Goal: Task Accomplishment & Management: Use online tool/utility

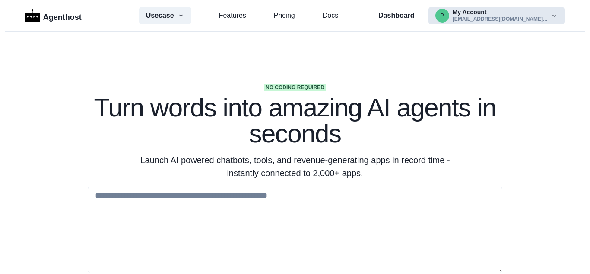
click at [490, 19] on button "p My Account [EMAIL_ADDRESS][DOMAIN_NAME]..." at bounding box center [497, 15] width 136 height 17
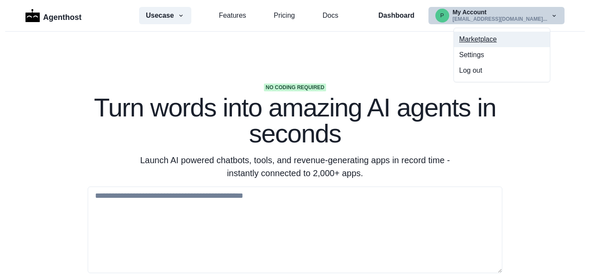
click at [474, 37] on button "Marketplace" at bounding box center [502, 40] width 96 height 16
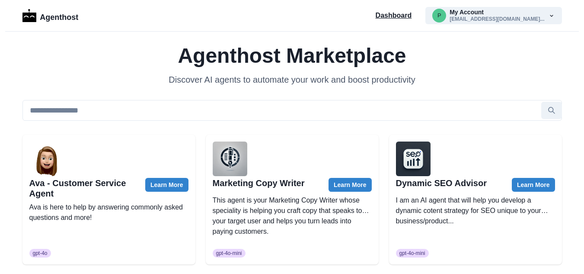
click at [412, 16] on p "Dashboard" at bounding box center [394, 15] width 36 height 10
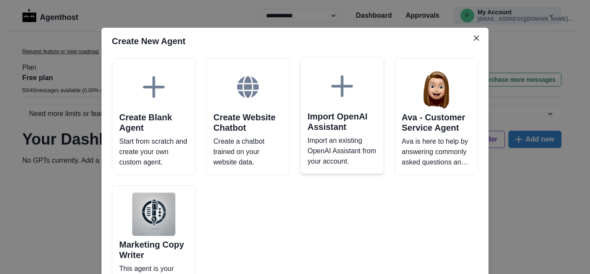
click at [334, 125] on h2 "Import OpenAI Assistant" at bounding box center [342, 121] width 69 height 21
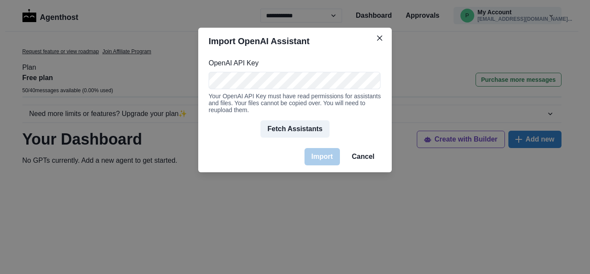
scroll to position [0, 303]
click at [300, 134] on button "Fetch Assistants" at bounding box center [295, 128] width 69 height 17
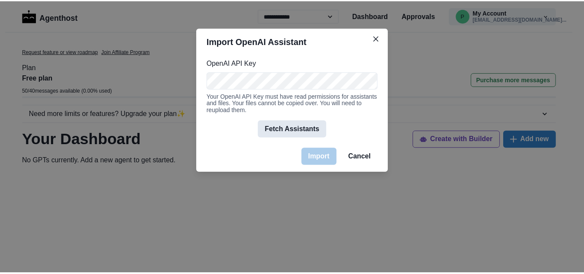
scroll to position [0, 0]
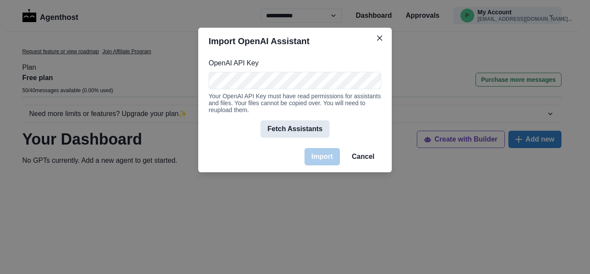
click at [293, 131] on button "Fetch Assistants" at bounding box center [295, 128] width 69 height 17
click at [286, 133] on button "Fetch Assistants" at bounding box center [295, 128] width 69 height 17
click at [379, 40] on icon "Close" at bounding box center [379, 37] width 5 height 5
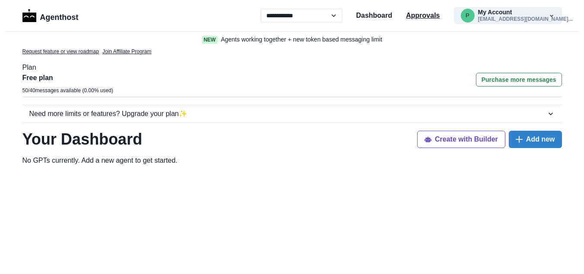
click at [417, 13] on p "Approvals" at bounding box center [423, 15] width 34 height 10
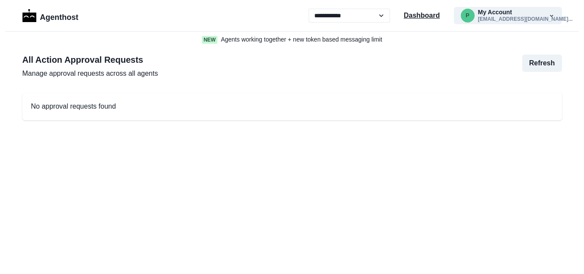
click at [419, 14] on p "Dashboard" at bounding box center [422, 15] width 36 height 10
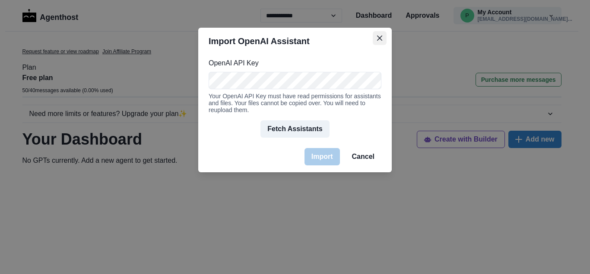
click at [382, 39] on icon "Close" at bounding box center [379, 37] width 5 height 5
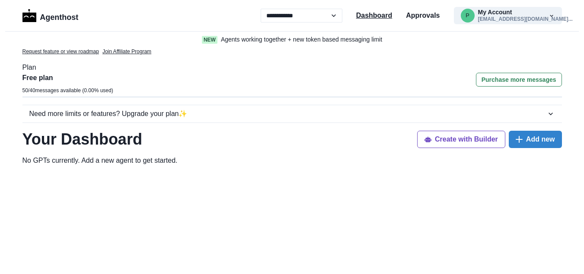
click at [384, 15] on p "Dashboard" at bounding box center [374, 15] width 36 height 10
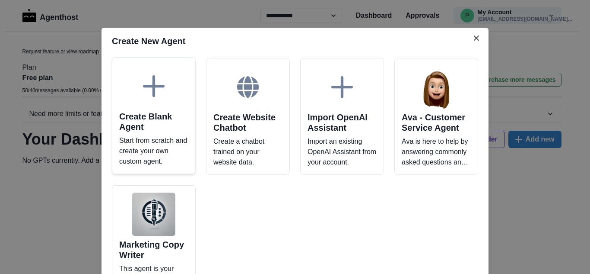
click at [151, 138] on p "Start from scratch and create your own custom agent." at bounding box center [153, 150] width 69 height 31
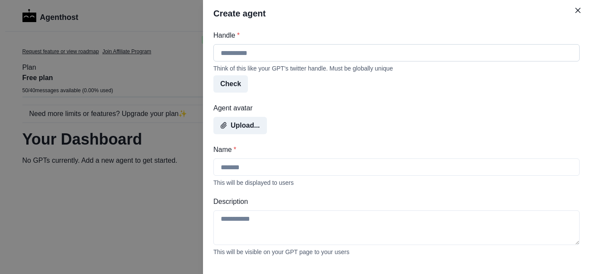
click at [261, 51] on input "Handle *" at bounding box center [397, 52] width 366 height 17
type input "*"
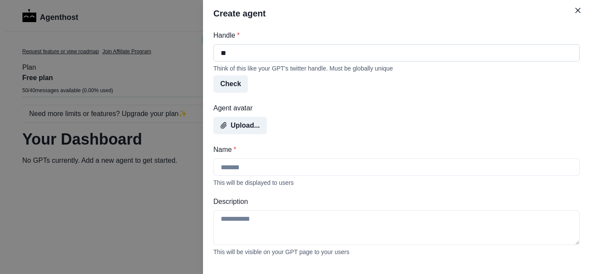
type input "*"
type input "**********"
click at [230, 84] on button "Check" at bounding box center [231, 83] width 35 height 17
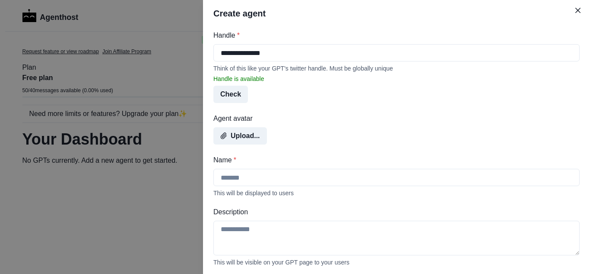
scroll to position [43, 0]
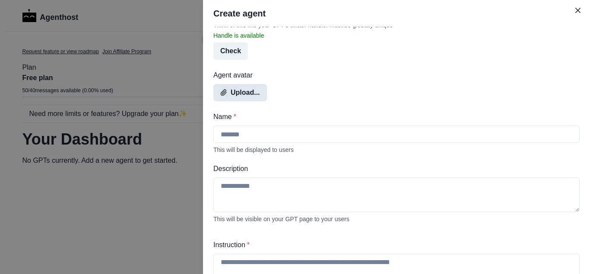
click at [235, 93] on button "Upload..." at bounding box center [241, 92] width 54 height 17
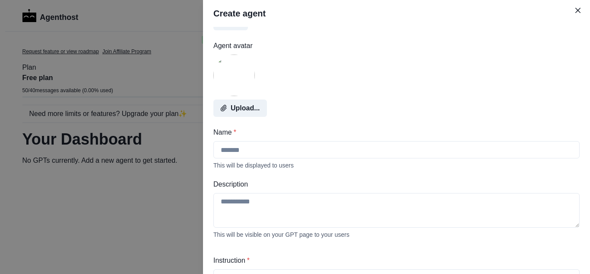
scroll to position [86, 0]
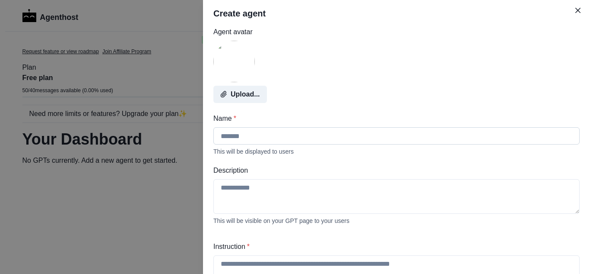
click at [241, 138] on input "Name *" at bounding box center [397, 135] width 366 height 17
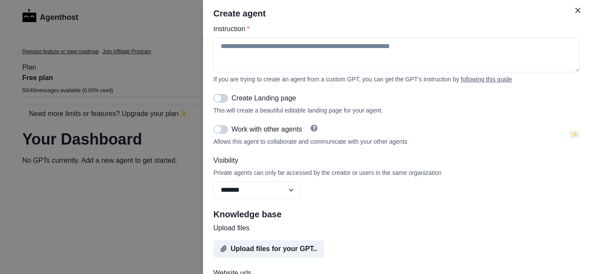
scroll to position [302, 0]
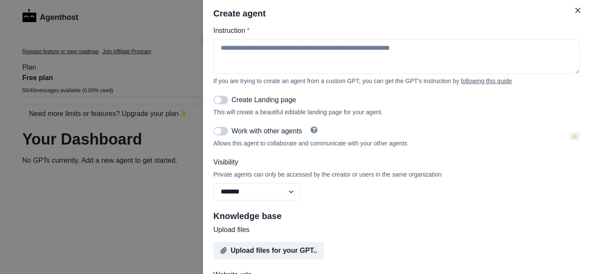
type input "**********"
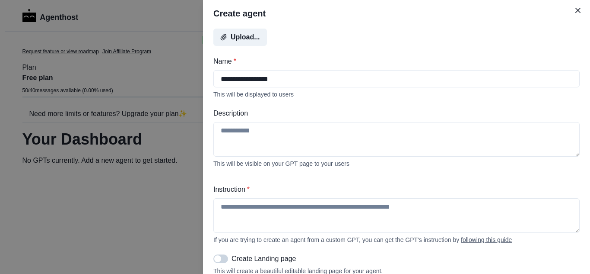
scroll to position [129, 0]
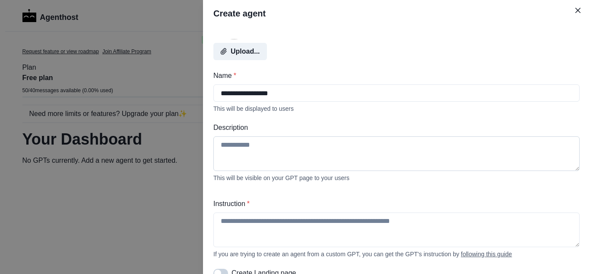
click at [226, 147] on textarea "Description" at bounding box center [397, 153] width 366 height 35
paste textarea "**********"
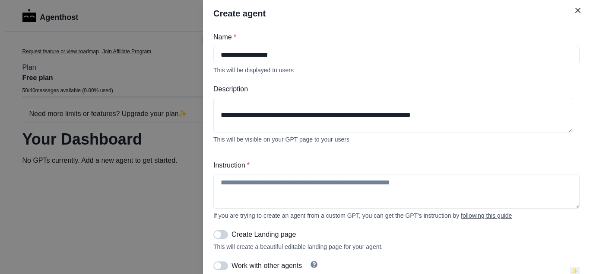
scroll to position [216, 0]
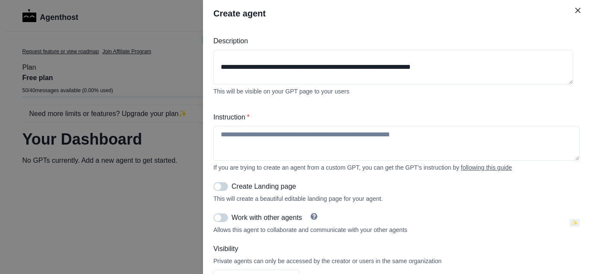
type textarea "**********"
click at [482, 171] on u "following this guide" at bounding box center [486, 167] width 51 height 7
click at [231, 136] on textarea "Instruction *" at bounding box center [397, 143] width 366 height 35
paste textarea "**********"
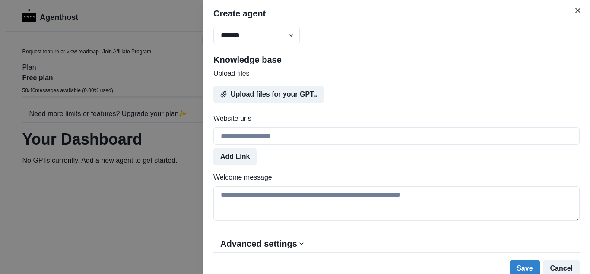
scroll to position [475, 0]
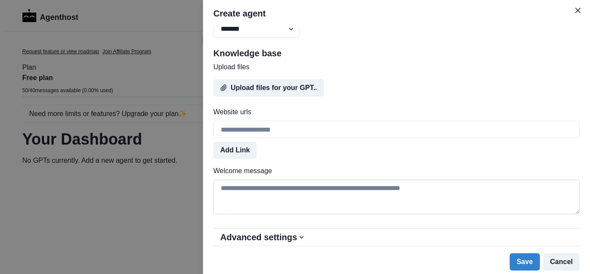
type textarea "**********"
click at [234, 190] on textarea "Welcome message" at bounding box center [397, 196] width 366 height 35
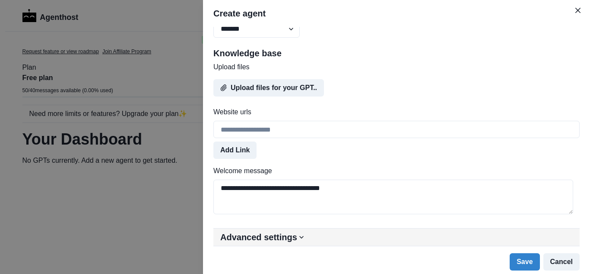
type textarea "**********"
click at [300, 239] on icon "button" at bounding box center [301, 237] width 9 height 9
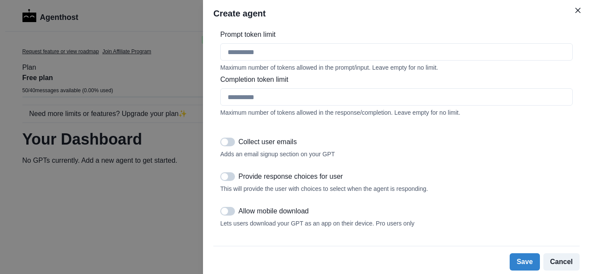
scroll to position [1001, 0]
click at [522, 263] on button "Save" at bounding box center [525, 261] width 30 height 17
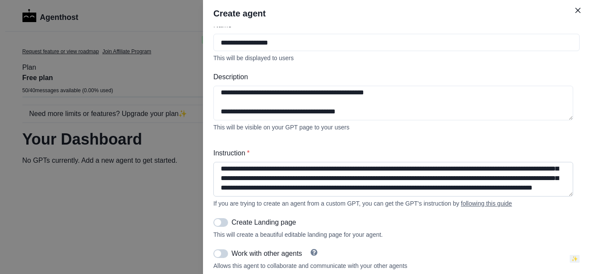
scroll to position [1266, 0]
click at [508, 193] on textarea "Instruction *" at bounding box center [394, 179] width 360 height 35
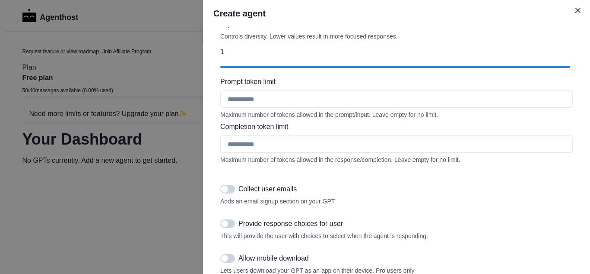
scroll to position [1001, 0]
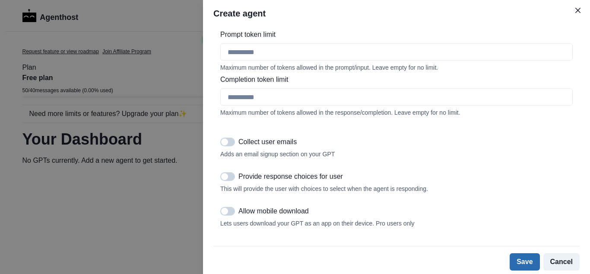
click at [516, 264] on button "Save" at bounding box center [525, 261] width 30 height 17
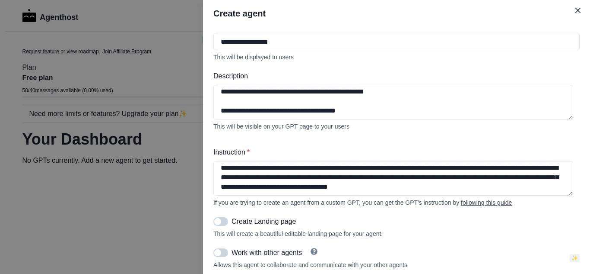
scroll to position [180, 0]
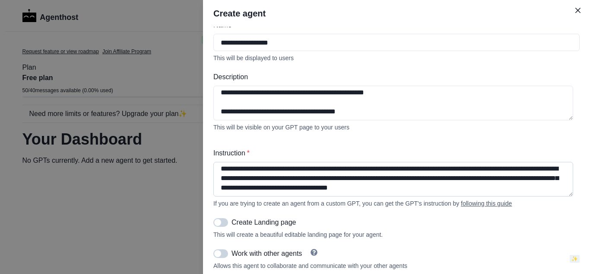
click at [471, 193] on textarea "Instruction *" at bounding box center [394, 179] width 360 height 35
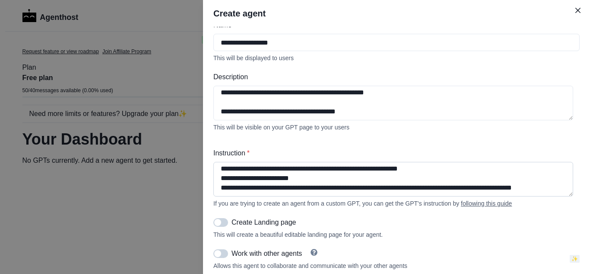
scroll to position [1029, 0]
drag, startPoint x: 220, startPoint y: 175, endPoint x: 472, endPoint y: 194, distance: 253.5
click at [472, 194] on textarea "Instruction *" at bounding box center [394, 179] width 360 height 35
type textarea "**********"
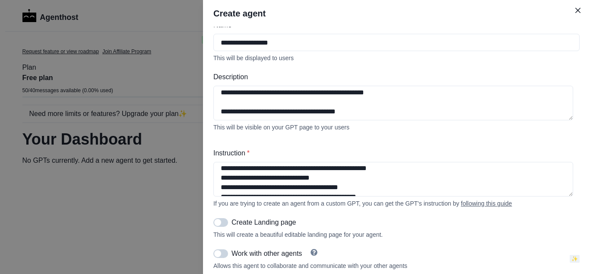
scroll to position [1010, 0]
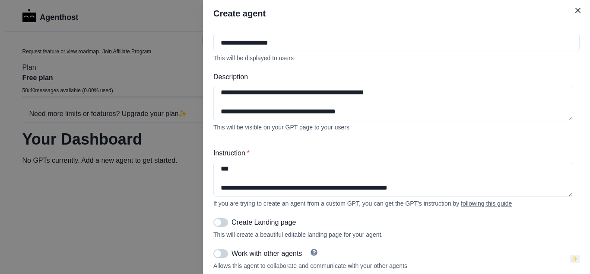
drag, startPoint x: 219, startPoint y: 175, endPoint x: 386, endPoint y: 202, distance: 169.8
click at [386, 202] on div "Instruction * If you are trying to create an agent from a custom GPT, you can g…" at bounding box center [397, 177] width 366 height 59
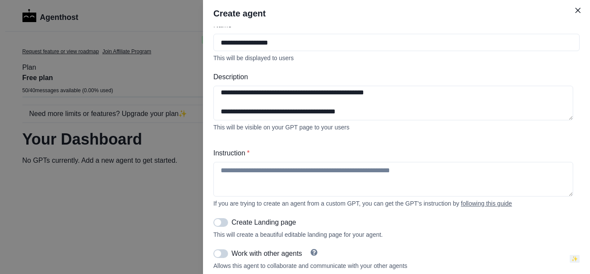
scroll to position [0, 0]
click at [234, 176] on textarea "Instruction *" at bounding box center [394, 179] width 360 height 35
paste textarea "**********"
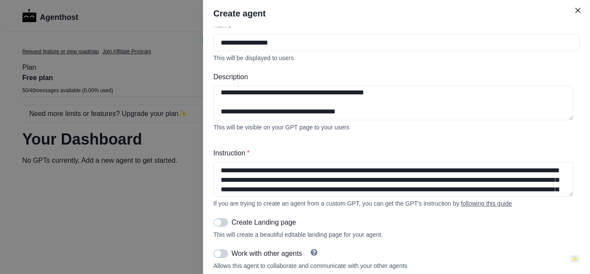
scroll to position [1234, 0]
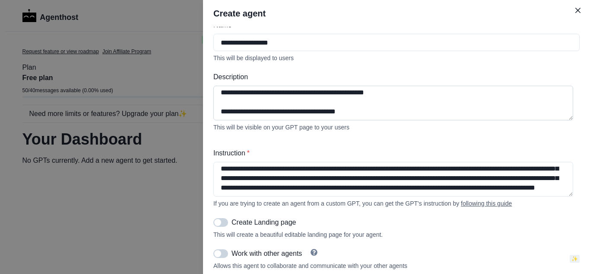
type textarea "**********"
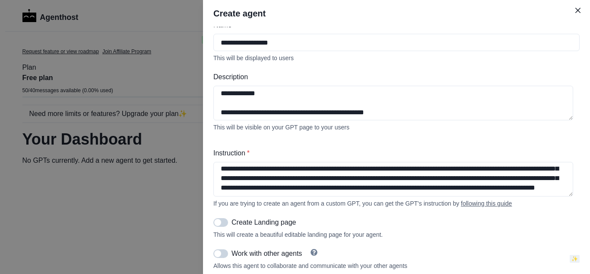
scroll to position [211, 0]
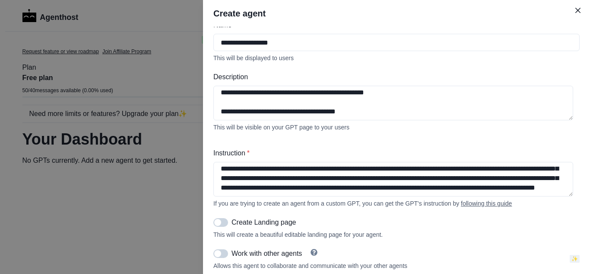
drag, startPoint x: 220, startPoint y: 99, endPoint x: 390, endPoint y: 127, distance: 172.2
click at [390, 127] on div "**********" at bounding box center [397, 101] width 366 height 59
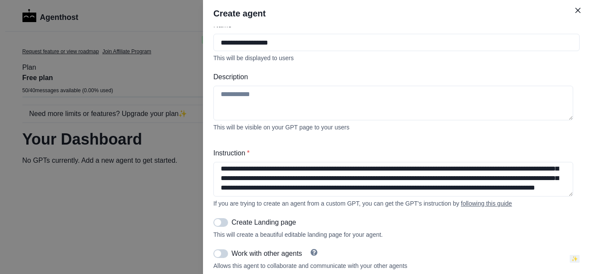
scroll to position [0, 0]
paste textarea "**********"
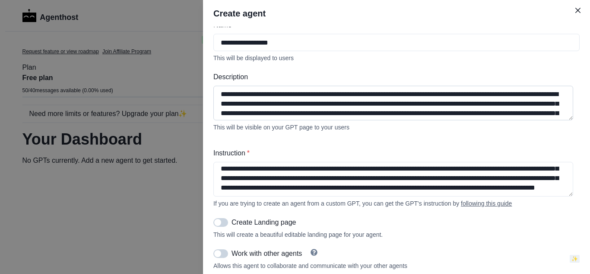
click at [459, 95] on textarea "**********" at bounding box center [394, 103] width 360 height 35
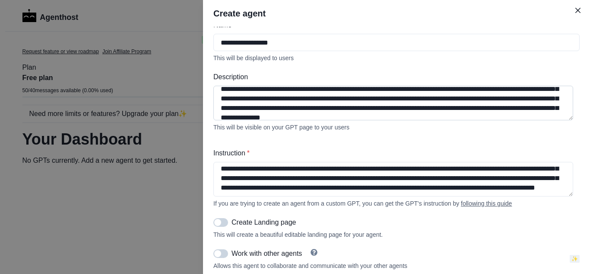
scroll to position [21, 0]
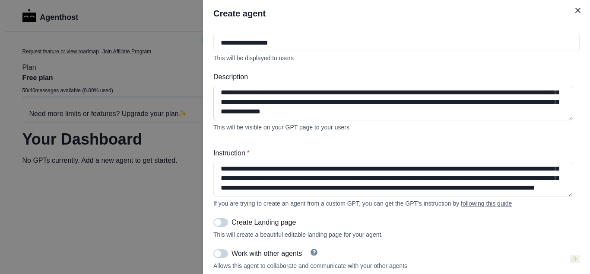
click at [250, 108] on textarea "**********" at bounding box center [394, 103] width 360 height 35
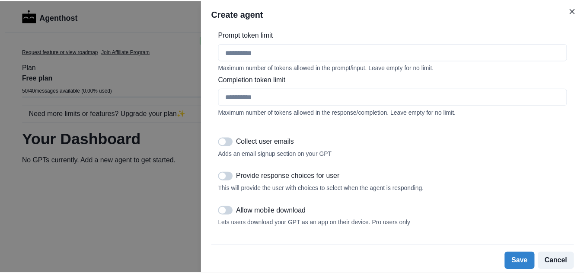
scroll to position [1001, 0]
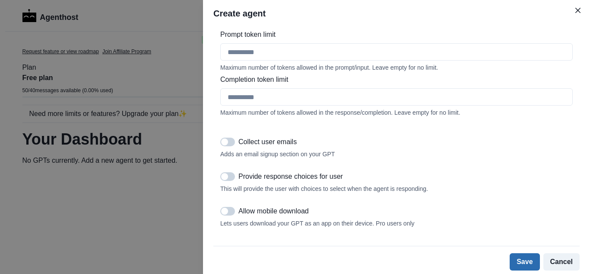
type textarea "**********"
click at [522, 259] on button "Save" at bounding box center [525, 261] width 30 height 17
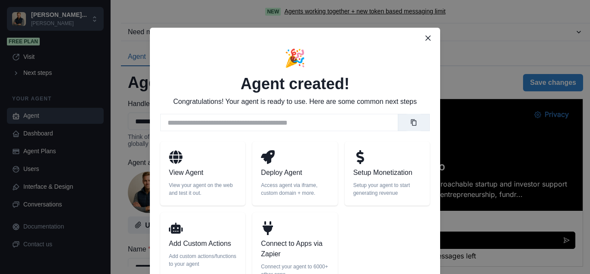
scroll to position [43, 0]
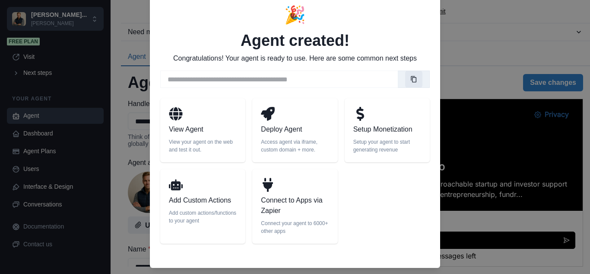
click at [411, 76] on icon "Copy link" at bounding box center [414, 79] width 7 height 7
click at [471, 41] on div "**********" at bounding box center [295, 137] width 590 height 274
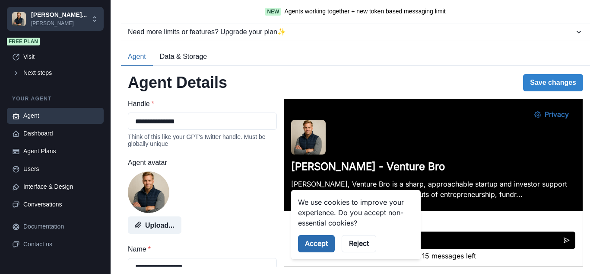
click at [315, 245] on button "Accept" at bounding box center [316, 243] width 37 height 17
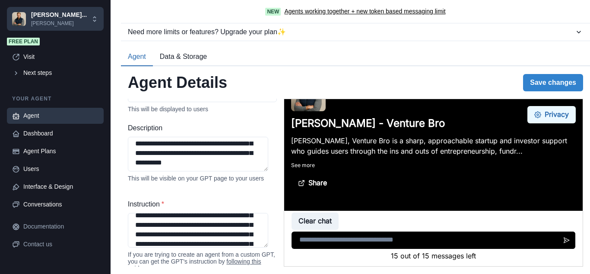
click at [542, 115] on button "Privacy" at bounding box center [552, 114] width 48 height 17
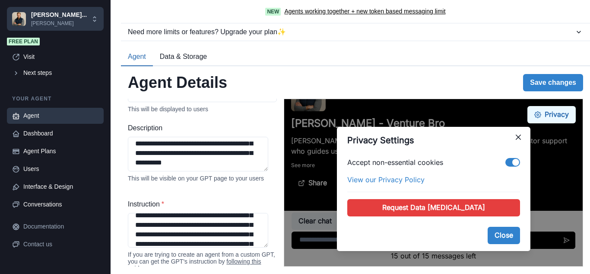
click at [542, 115] on button "Privacy" at bounding box center [552, 114] width 48 height 17
click at [474, 80] on div "Agent Details Save changes" at bounding box center [356, 82] width 456 height 19
click at [497, 234] on button "Close" at bounding box center [504, 234] width 32 height 17
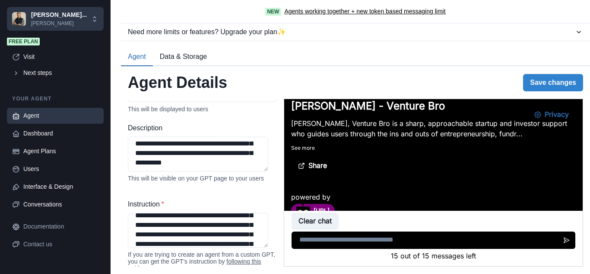
scroll to position [86, 0]
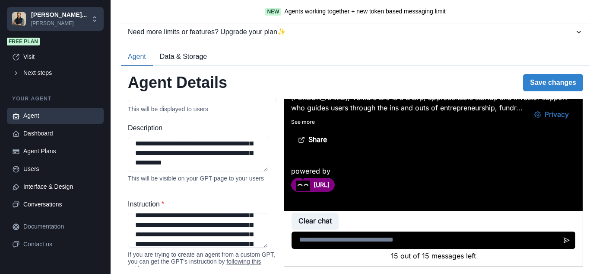
click at [345, 240] on textarea at bounding box center [434, 239] width 284 height 17
type textarea "**********"
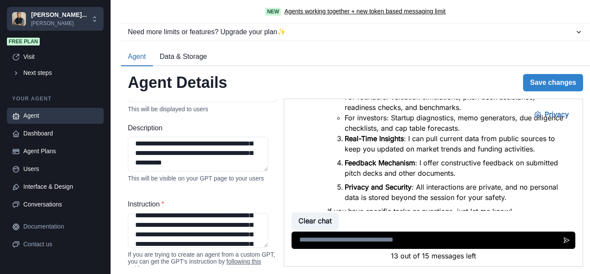
scroll to position [550, 0]
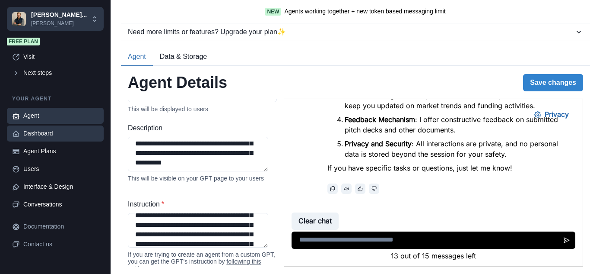
click at [44, 138] on link "Dashboard" at bounding box center [55, 133] width 97 height 16
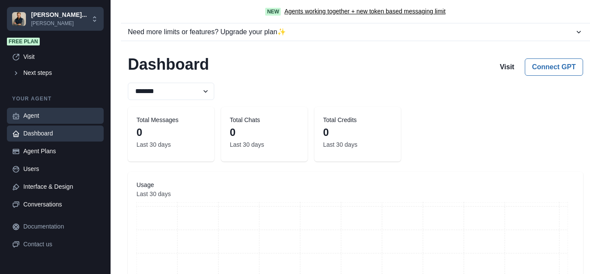
click at [35, 121] on link "Agent" at bounding box center [55, 116] width 97 height 16
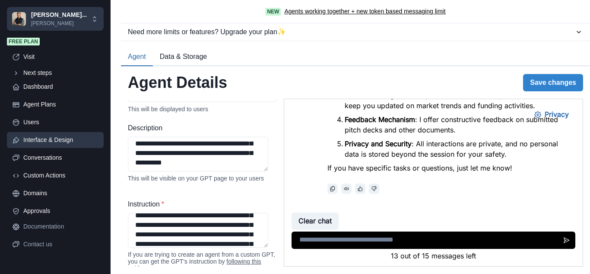
scroll to position [47, 0]
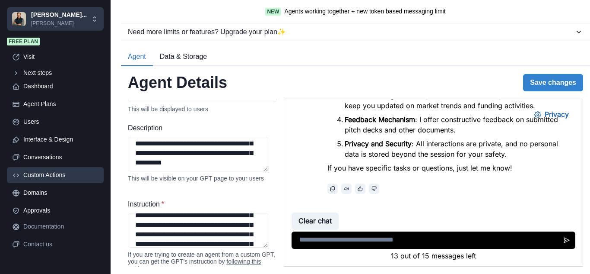
click at [44, 177] on div "Custom Actions" at bounding box center [60, 174] width 75 height 9
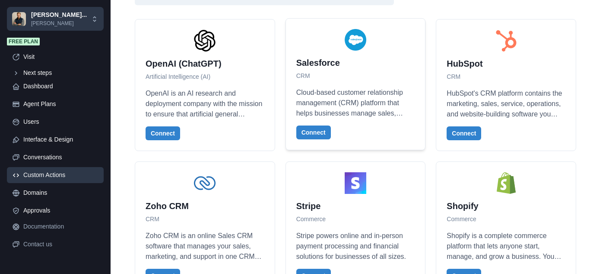
scroll to position [130, 0]
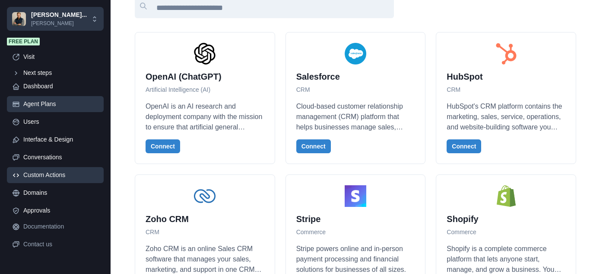
click at [41, 104] on div "Agent Plans" at bounding box center [60, 103] width 75 height 9
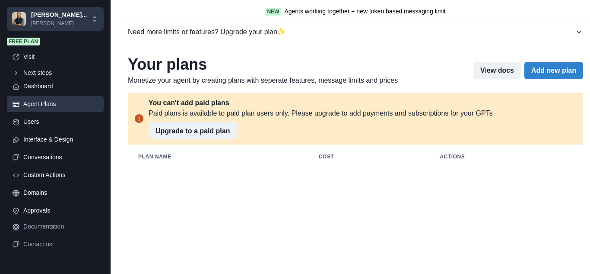
scroll to position [0, 0]
click at [32, 122] on div "Users" at bounding box center [60, 121] width 75 height 9
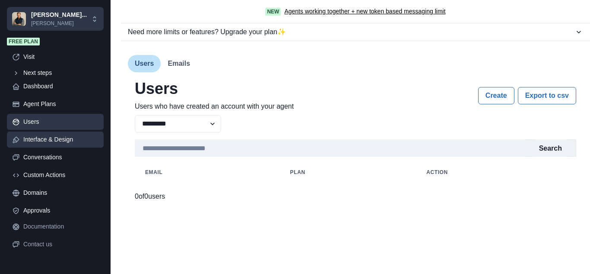
click at [39, 139] on div "Interface & Design" at bounding box center [60, 139] width 75 height 9
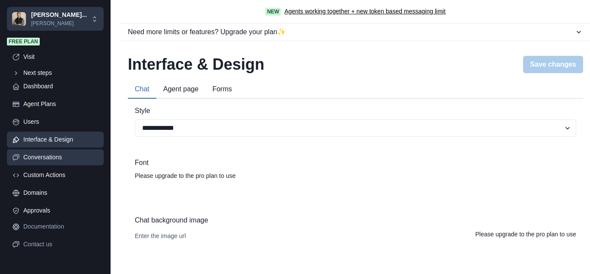
click at [38, 157] on div "Conversations" at bounding box center [60, 157] width 75 height 9
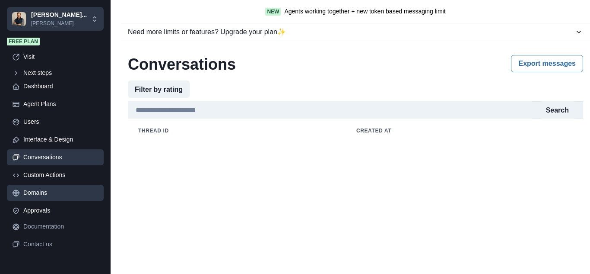
click at [38, 191] on div "Domains" at bounding box center [60, 192] width 75 height 9
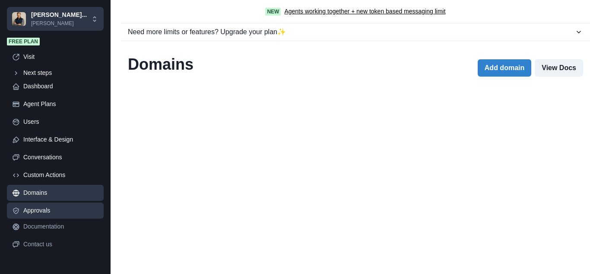
click at [39, 213] on div "Approvals" at bounding box center [60, 210] width 75 height 9
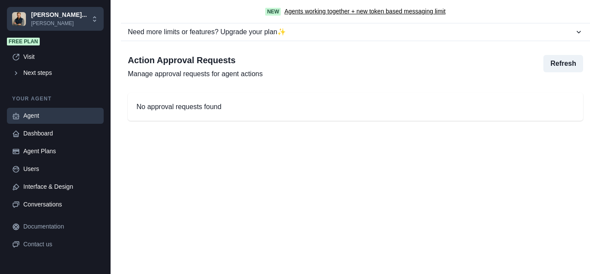
click at [36, 118] on div "Agent" at bounding box center [60, 115] width 75 height 9
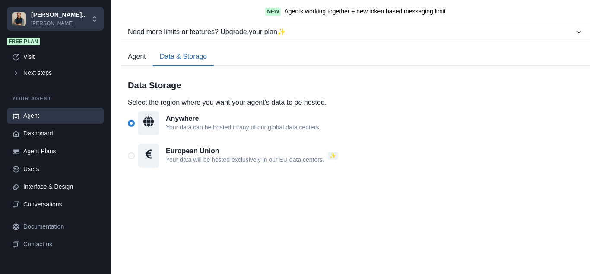
click at [187, 58] on button "Data & Storage" at bounding box center [183, 57] width 61 height 18
click at [135, 58] on button "Agent" at bounding box center [137, 57] width 32 height 18
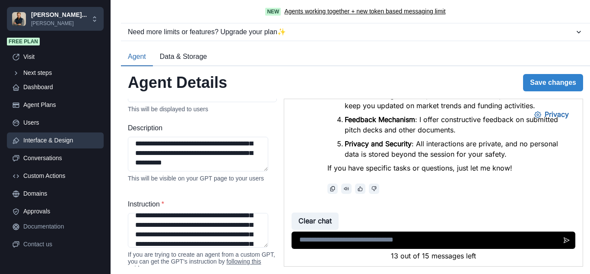
scroll to position [47, 0]
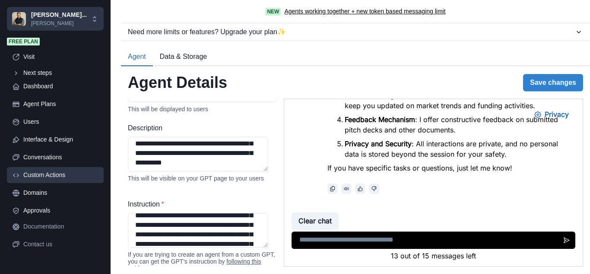
click at [54, 176] on div "Custom Actions" at bounding box center [60, 174] width 75 height 9
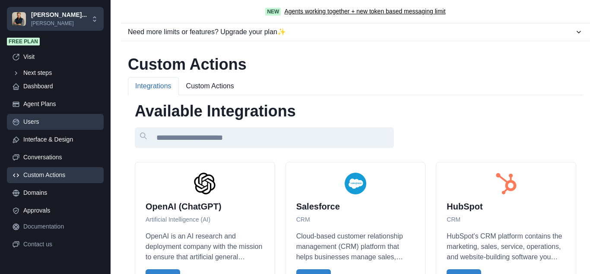
click at [38, 125] on div "Users" at bounding box center [60, 121] width 75 height 9
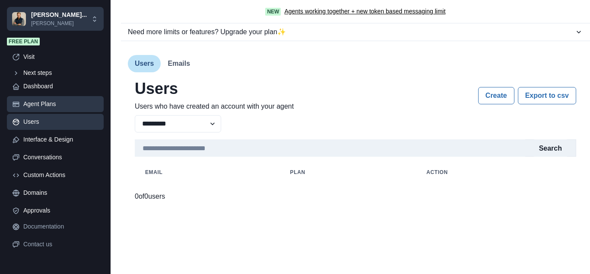
click at [40, 103] on div "Agent Plans" at bounding box center [60, 103] width 75 height 9
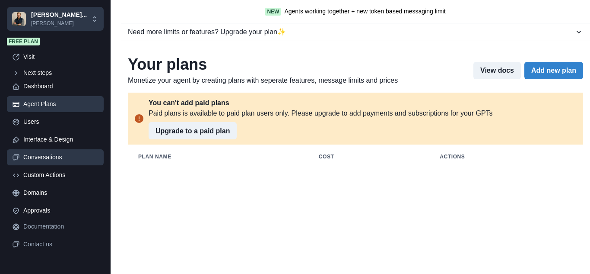
click at [42, 160] on div "Conversations" at bounding box center [60, 157] width 75 height 9
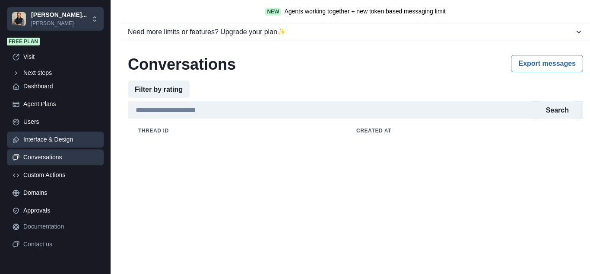
click at [51, 138] on div "Interface & Design" at bounding box center [60, 139] width 75 height 9
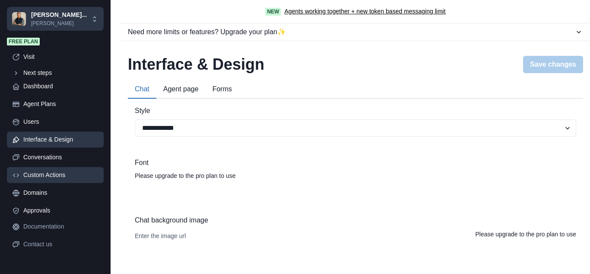
click at [45, 175] on div "Custom Actions" at bounding box center [60, 174] width 75 height 9
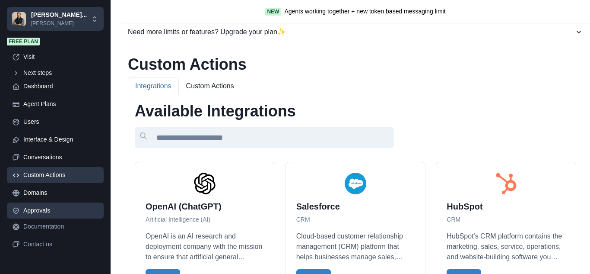
click at [42, 209] on div "Approvals" at bounding box center [60, 210] width 75 height 9
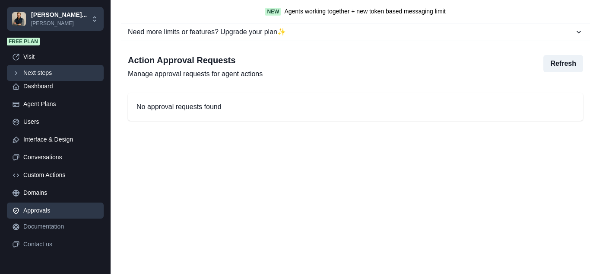
click at [42, 73] on div "Next steps" at bounding box center [60, 72] width 75 height 9
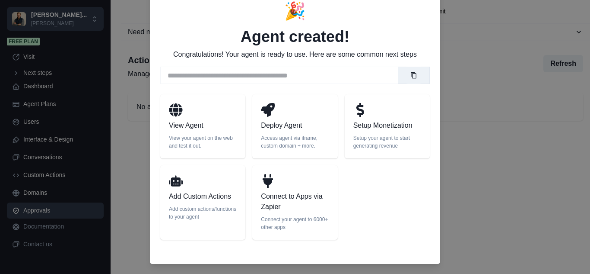
scroll to position [65, 0]
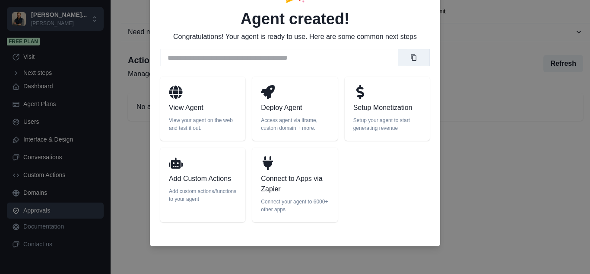
click at [38, 106] on div "**********" at bounding box center [295, 137] width 590 height 274
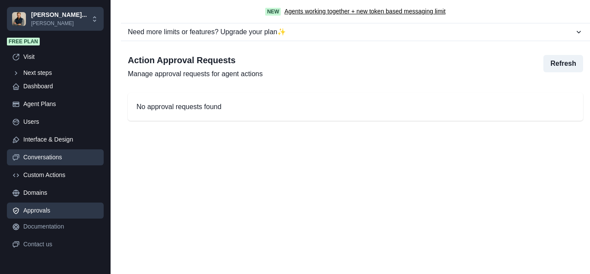
click at [44, 156] on div "Conversations" at bounding box center [60, 157] width 75 height 9
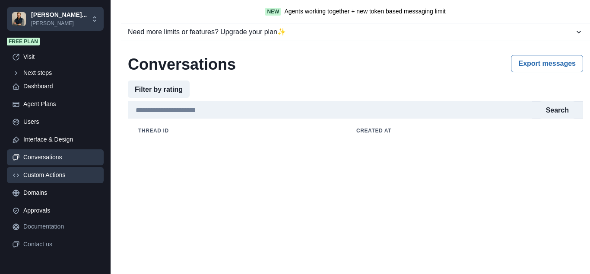
click at [43, 174] on div "Custom Actions" at bounding box center [60, 174] width 75 height 9
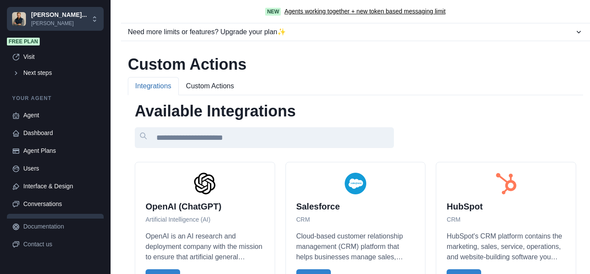
scroll to position [0, 0]
click at [35, 115] on div "Agent" at bounding box center [60, 115] width 75 height 9
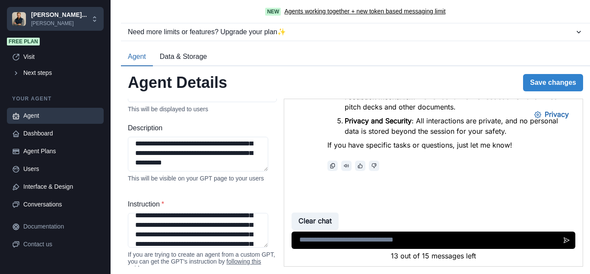
scroll to position [593, 0]
click at [46, 137] on div "Dashboard" at bounding box center [60, 133] width 75 height 9
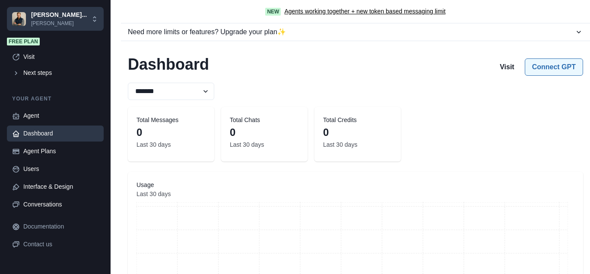
click at [546, 64] on button "Connect GPT" at bounding box center [554, 66] width 58 height 17
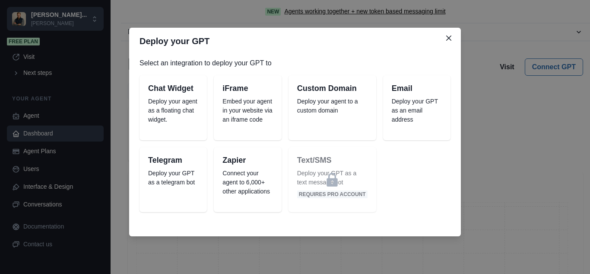
click at [252, 107] on p "Embed your agent in your website via an iframe code" at bounding box center [248, 110] width 50 height 27
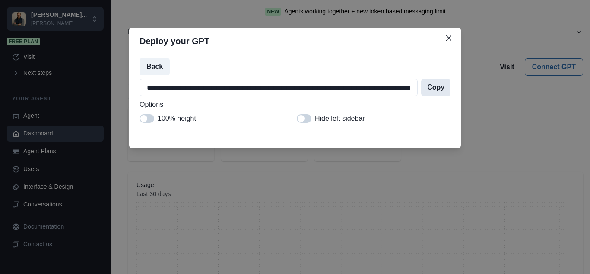
click at [442, 89] on button "Copy" at bounding box center [435, 87] width 29 height 17
click at [449, 39] on icon "Close" at bounding box center [448, 37] width 5 height 5
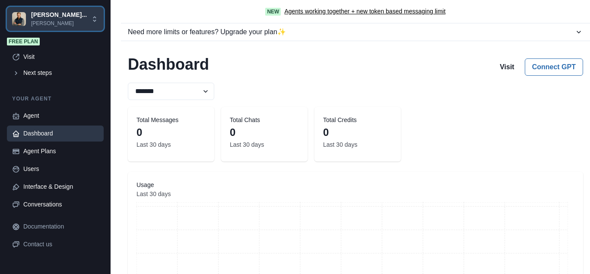
click at [52, 22] on p "jake-venturerbo" at bounding box center [59, 23] width 56 height 8
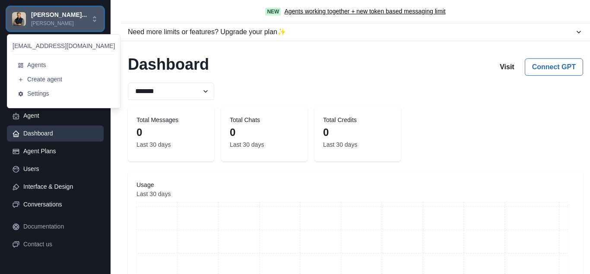
click at [52, 22] on p "jake-venturerbo" at bounding box center [59, 23] width 56 height 8
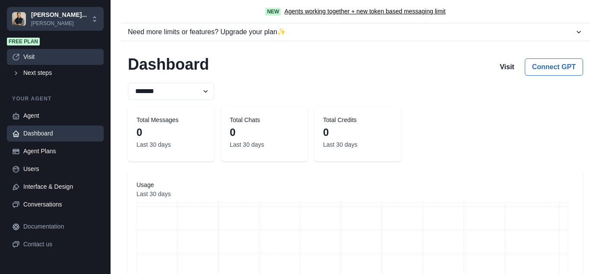
click at [18, 57] on icon at bounding box center [16, 57] width 8 height 8
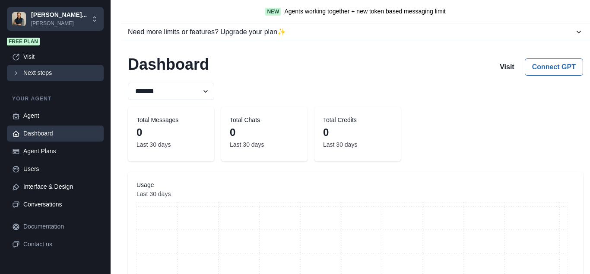
click at [20, 72] on link "Next steps" at bounding box center [55, 73] width 97 height 16
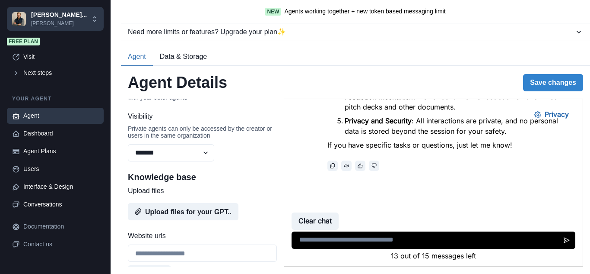
scroll to position [432, 0]
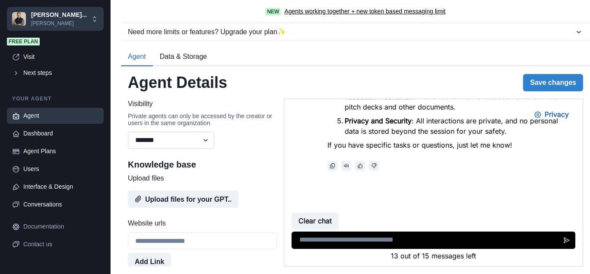
click at [206, 149] on select "******* ******** ******" at bounding box center [171, 139] width 86 height 17
select select "******"
click at [128, 148] on select "******* ******** ******" at bounding box center [171, 139] width 86 height 17
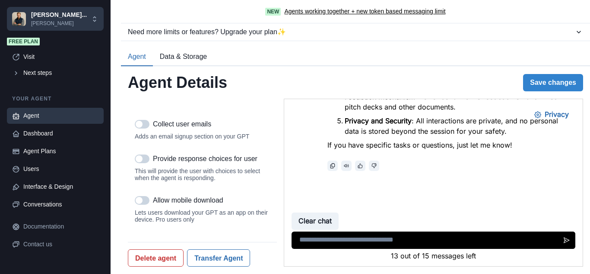
scroll to position [1180, 0]
click at [537, 84] on button "Save changes" at bounding box center [553, 82] width 60 height 17
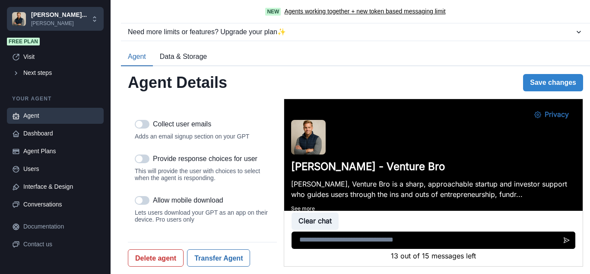
scroll to position [593, 0]
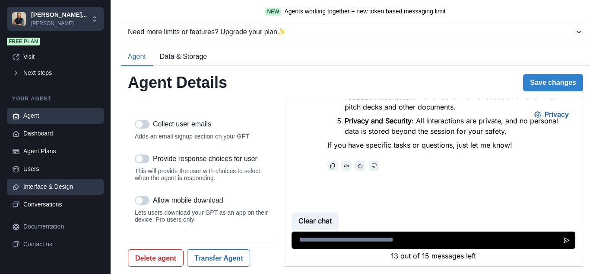
click at [41, 187] on div "Interface & Design" at bounding box center [60, 186] width 75 height 9
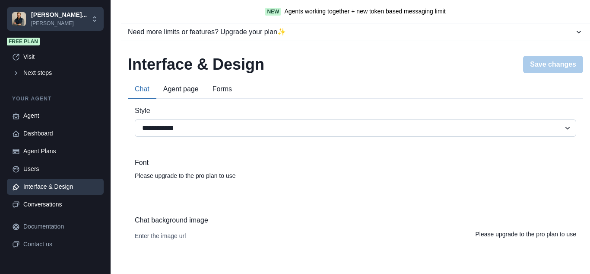
click at [561, 128] on select "**********" at bounding box center [356, 127] width 442 height 17
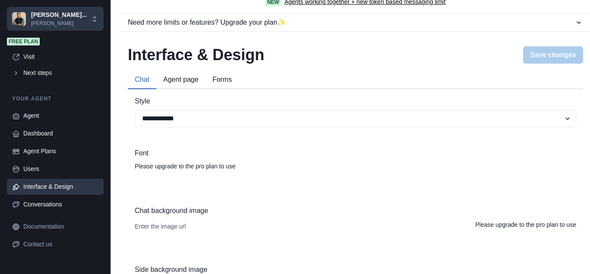
scroll to position [8, 0]
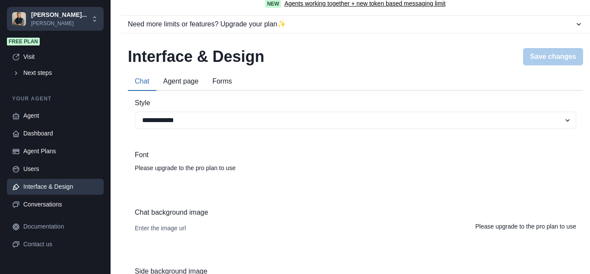
click at [182, 84] on button "Agent page" at bounding box center [180, 82] width 49 height 18
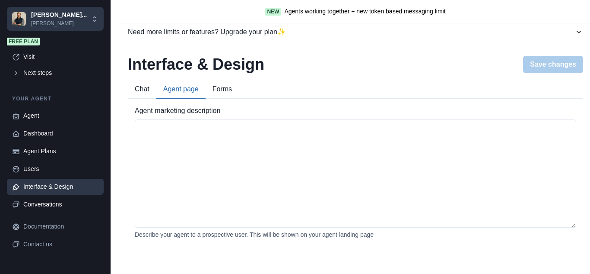
click at [217, 89] on button "Forms" at bounding box center [222, 89] width 33 height 18
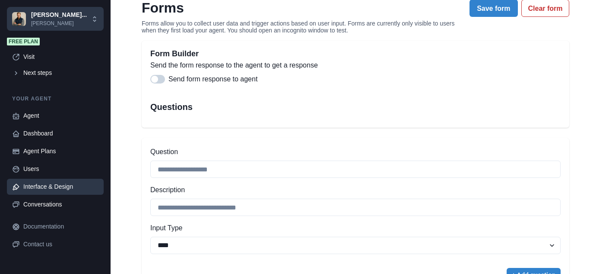
scroll to position [169, 0]
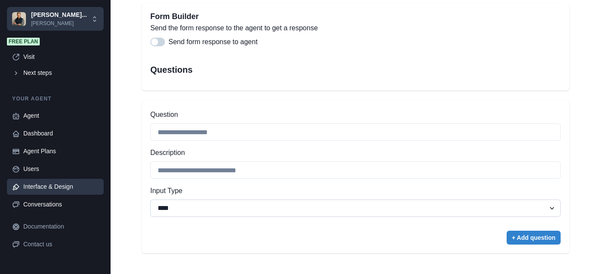
click at [547, 209] on select "**********" at bounding box center [355, 207] width 411 height 17
click at [558, 110] on div "**********" at bounding box center [356, 177] width 428 height 152
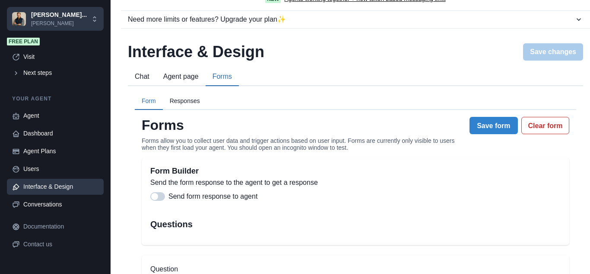
scroll to position [0, 0]
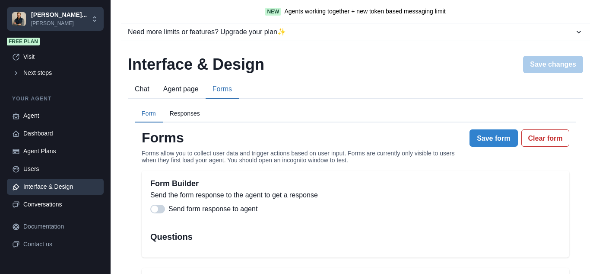
click at [180, 90] on button "Agent page" at bounding box center [180, 89] width 49 height 18
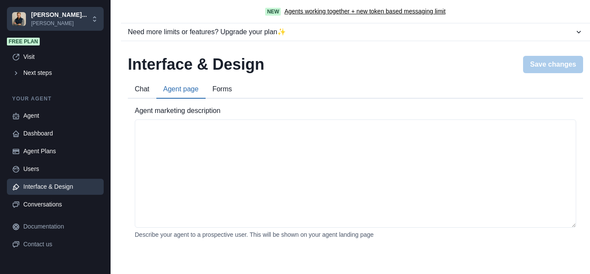
click at [146, 89] on button "Chat" at bounding box center [142, 89] width 29 height 18
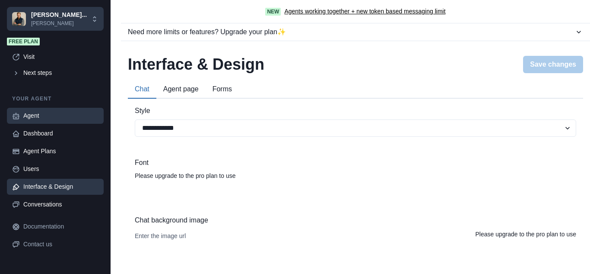
click at [30, 115] on div "Agent" at bounding box center [60, 115] width 75 height 9
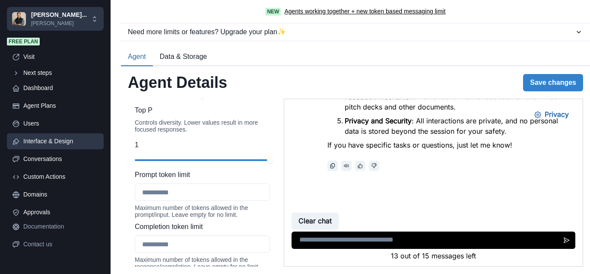
scroll to position [47, 0]
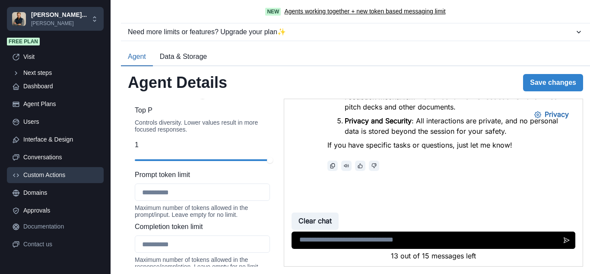
click at [54, 176] on div "Custom Actions" at bounding box center [60, 174] width 75 height 9
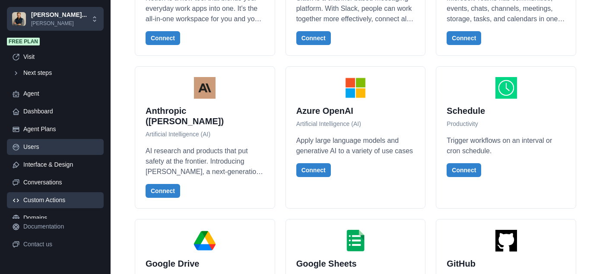
scroll to position [0, 0]
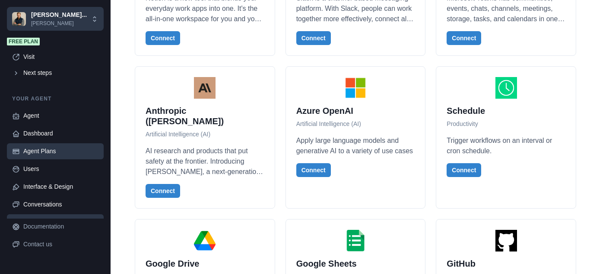
click at [47, 153] on div "Agent Plans" at bounding box center [60, 151] width 75 height 9
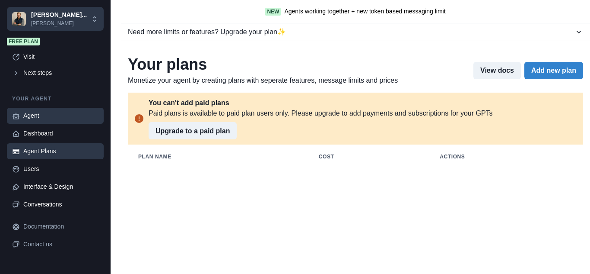
click at [21, 118] on link "Agent" at bounding box center [55, 116] width 97 height 16
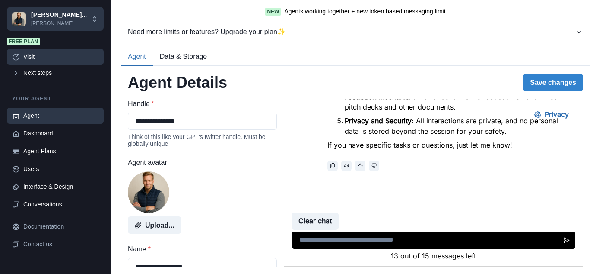
click at [23, 57] on link "Visit" at bounding box center [55, 57] width 97 height 16
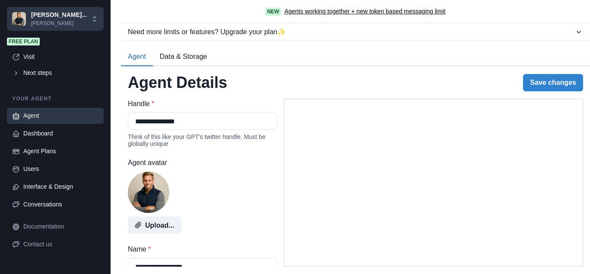
select select "******"
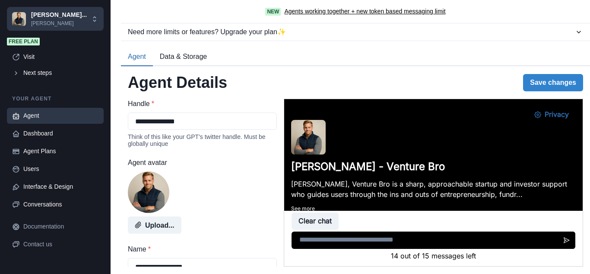
scroll to position [593, 0]
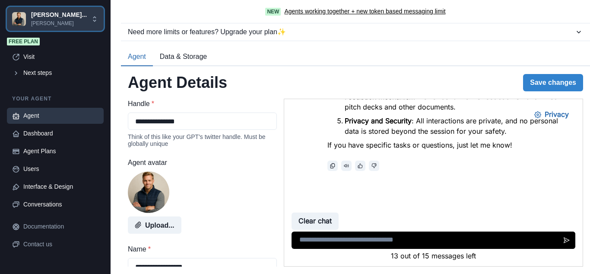
click at [95, 22] on icon at bounding box center [95, 19] width 8 height 8
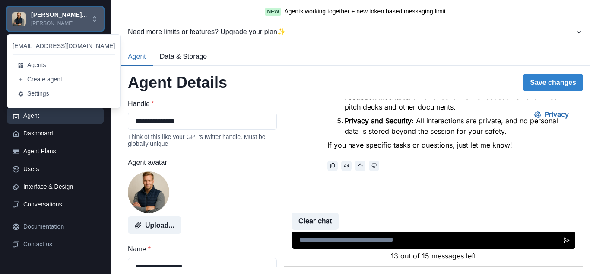
click at [95, 22] on icon at bounding box center [95, 19] width 8 height 8
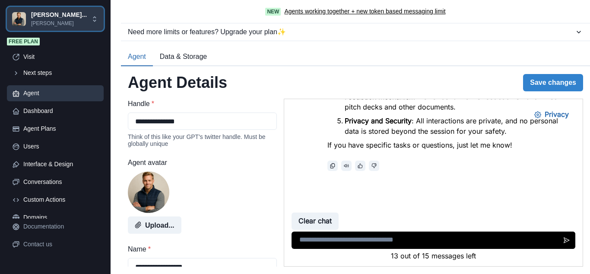
scroll to position [0, 0]
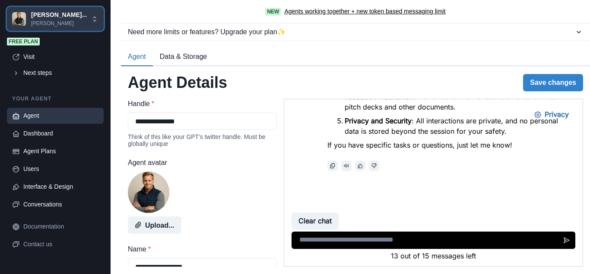
click at [95, 22] on icon at bounding box center [95, 19] width 8 height 8
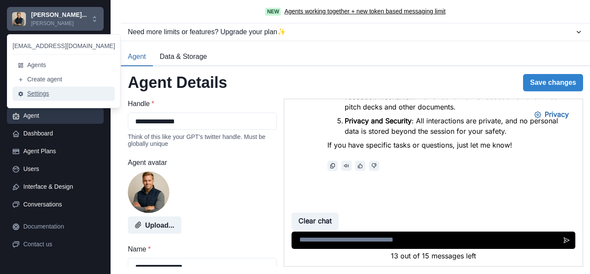
click at [38, 96] on button "Settings" at bounding box center [64, 93] width 102 height 14
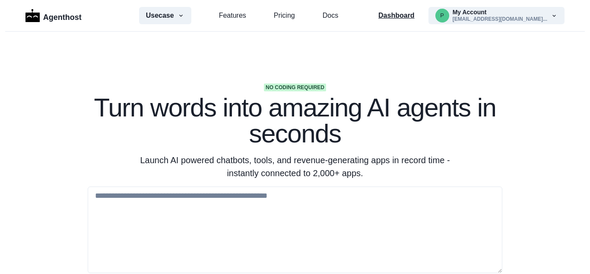
click at [415, 17] on p "Dashboard" at bounding box center [397, 15] width 36 height 10
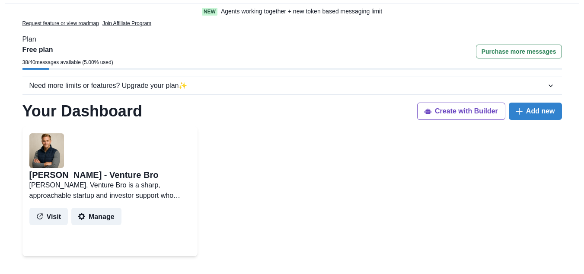
scroll to position [43, 0]
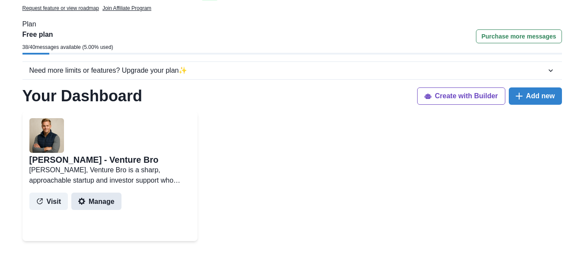
click at [96, 204] on button "Manage" at bounding box center [96, 200] width 50 height 17
select select "******"
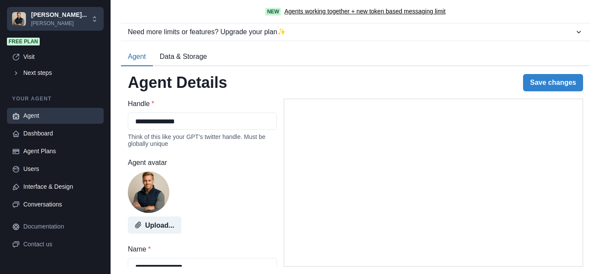
type textarea "**********"
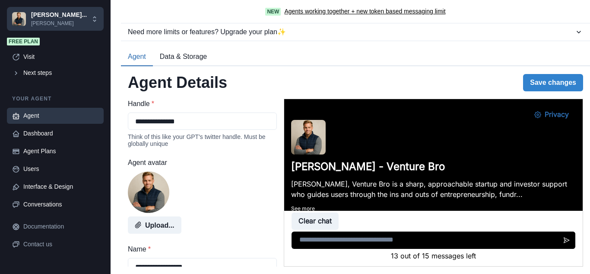
scroll to position [593, 0]
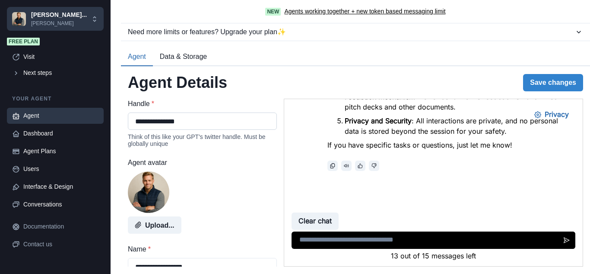
click at [180, 121] on input "**********" at bounding box center [202, 120] width 149 height 17
type input "**********"
type textarea "**********"
type input "**********"
click at [255, 187] on div "Upload..." at bounding box center [202, 202] width 149 height 62
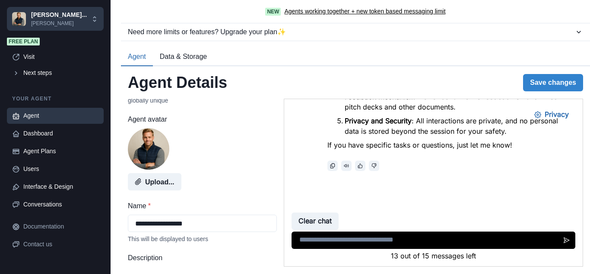
scroll to position [0, 0]
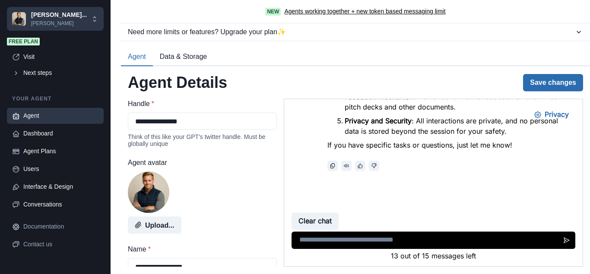
click at [546, 84] on button "Save changes" at bounding box center [553, 82] width 60 height 17
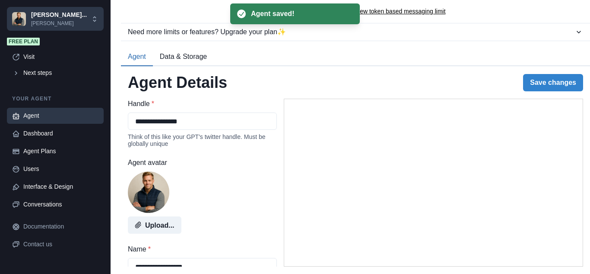
type textarea "**********"
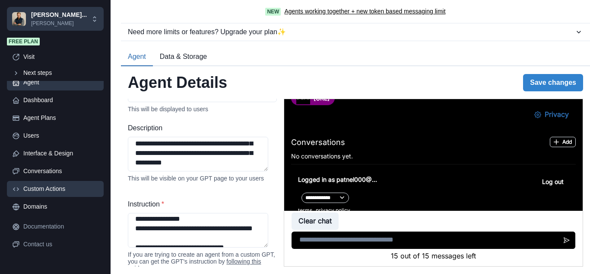
scroll to position [47, 0]
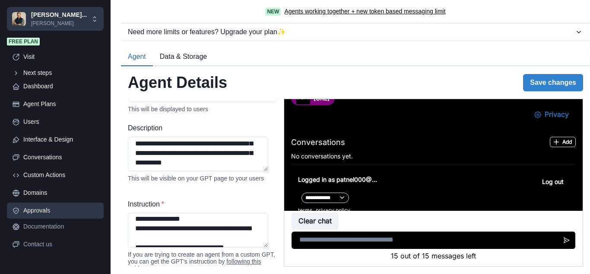
click at [46, 209] on div "Approvals" at bounding box center [60, 210] width 75 height 9
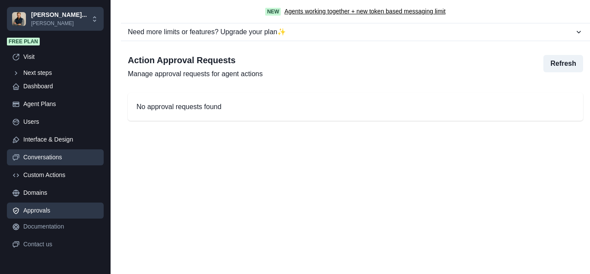
click at [54, 158] on div "Conversations" at bounding box center [60, 157] width 75 height 9
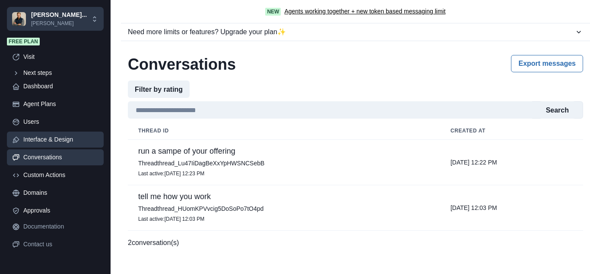
click at [51, 142] on div "Interface & Design" at bounding box center [60, 139] width 75 height 9
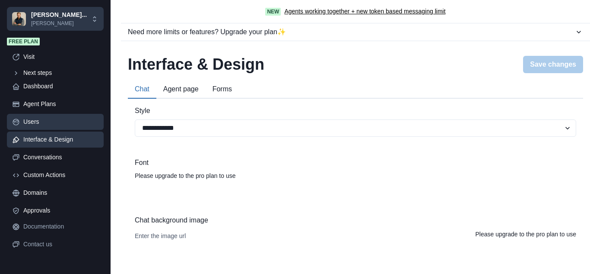
click at [41, 124] on div "Users" at bounding box center [60, 121] width 75 height 9
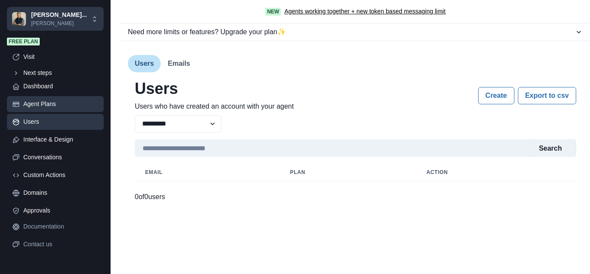
click at [42, 107] on div "Agent Plans" at bounding box center [60, 103] width 75 height 9
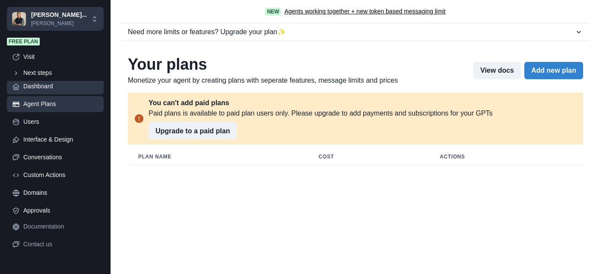
click at [41, 89] on div "Dashboard" at bounding box center [60, 86] width 75 height 9
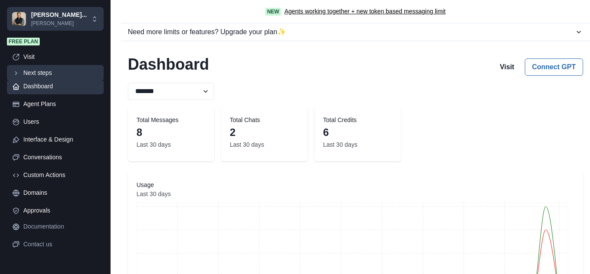
click at [41, 76] on div "Next steps" at bounding box center [60, 72] width 75 height 9
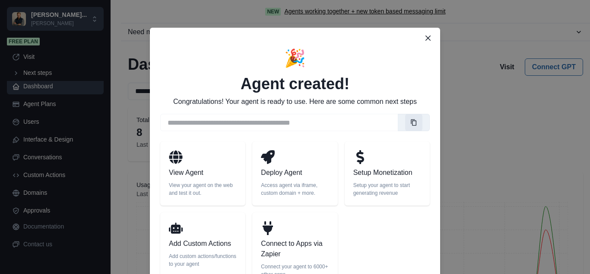
click at [412, 121] on icon "Copy link" at bounding box center [414, 122] width 7 height 7
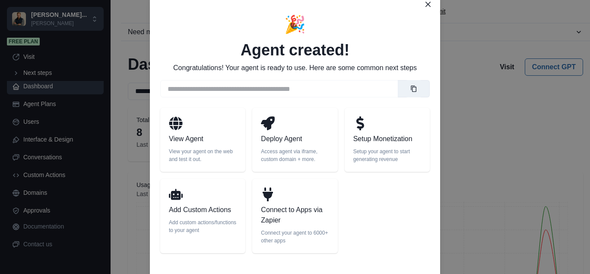
scroll to position [43, 0]
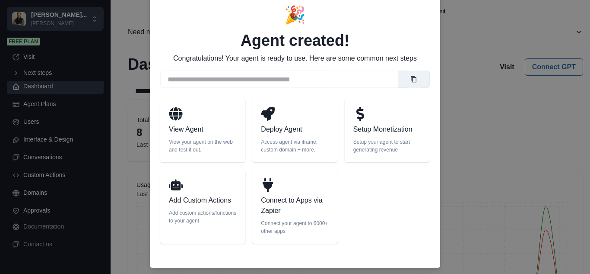
click at [492, 188] on div "**********" at bounding box center [295, 137] width 590 height 274
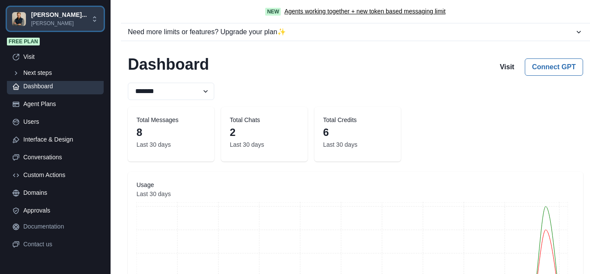
click at [95, 19] on icon at bounding box center [95, 19] width 8 height 8
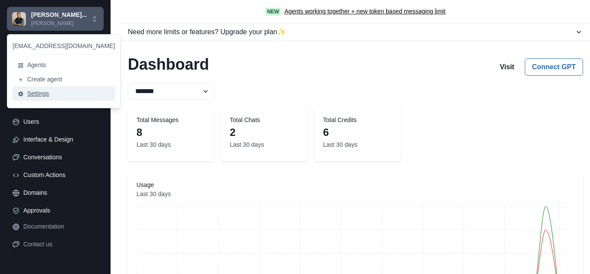
click at [36, 94] on button "Settings" at bounding box center [64, 93] width 102 height 14
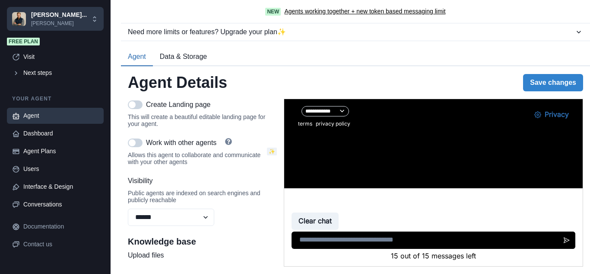
scroll to position [432, 0]
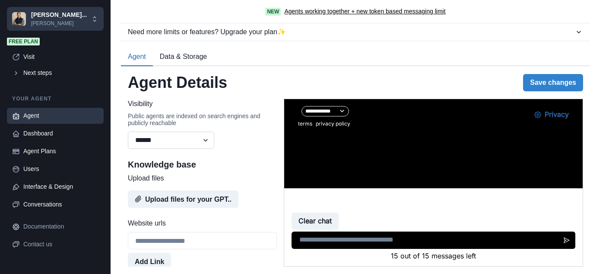
click at [206, 149] on select "******* ******** ******" at bounding box center [171, 139] width 86 height 17
select select "*******"
click at [128, 148] on select "******* ******** ******" at bounding box center [171, 139] width 86 height 17
drag, startPoint x: 547, startPoint y: 81, endPoint x: 536, endPoint y: 76, distance: 11.6
click at [547, 81] on button "Save changes" at bounding box center [553, 82] width 60 height 17
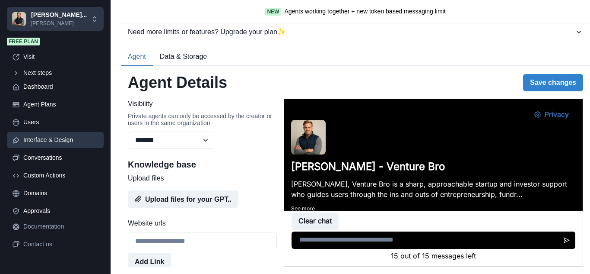
scroll to position [47, 0]
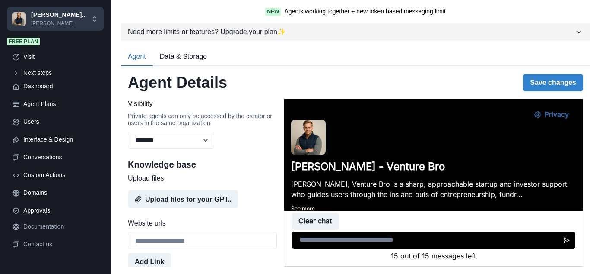
click at [577, 32] on icon "button" at bounding box center [579, 32] width 4 height 3
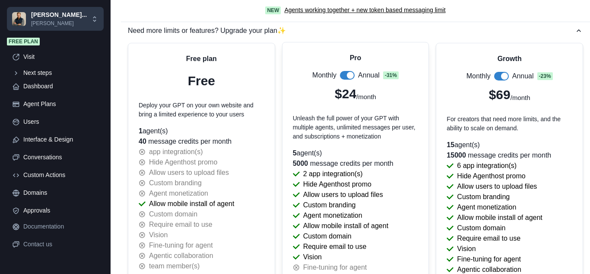
scroll to position [0, 0]
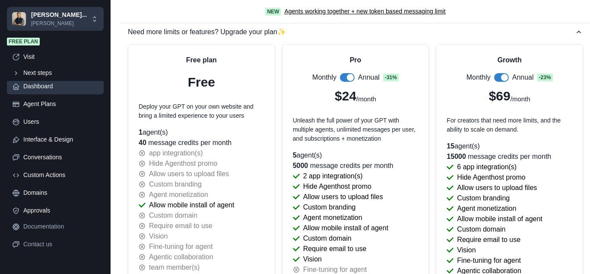
click at [38, 84] on div "Dashboard" at bounding box center [60, 86] width 75 height 9
click at [35, 158] on div "Conversations" at bounding box center [60, 157] width 75 height 9
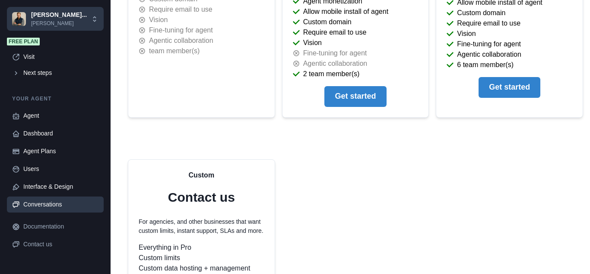
click at [48, 206] on div "Conversations" at bounding box center [60, 204] width 75 height 9
click at [41, 153] on div "Agent Plans" at bounding box center [60, 151] width 75 height 9
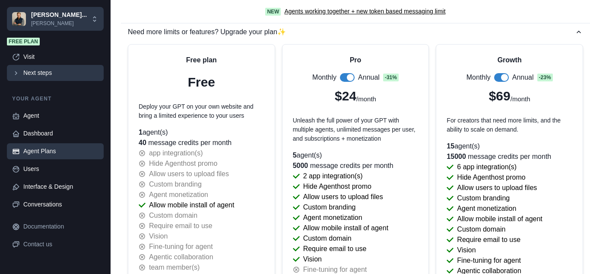
click at [36, 72] on div "Next steps" at bounding box center [60, 72] width 75 height 9
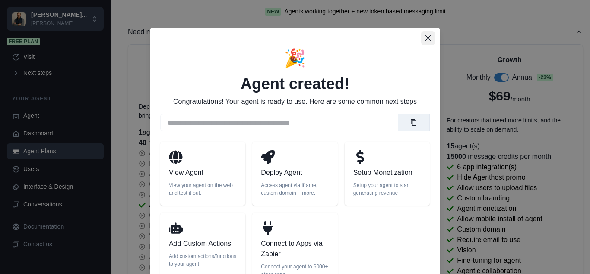
click at [426, 37] on icon "Close" at bounding box center [428, 37] width 5 height 5
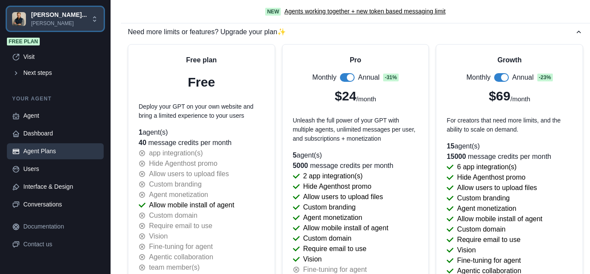
click at [54, 16] on p "[PERSON_NAME]..." at bounding box center [59, 14] width 56 height 9
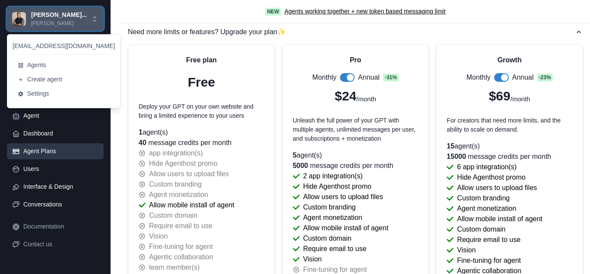
click at [55, 12] on p "[PERSON_NAME]..." at bounding box center [59, 14] width 56 height 9
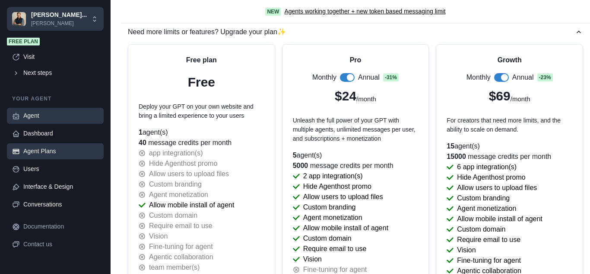
click at [38, 114] on div "Agent" at bounding box center [60, 115] width 75 height 9
click at [22, 115] on link "Agent" at bounding box center [55, 116] width 97 height 16
